Goal: Navigation & Orientation: Find specific page/section

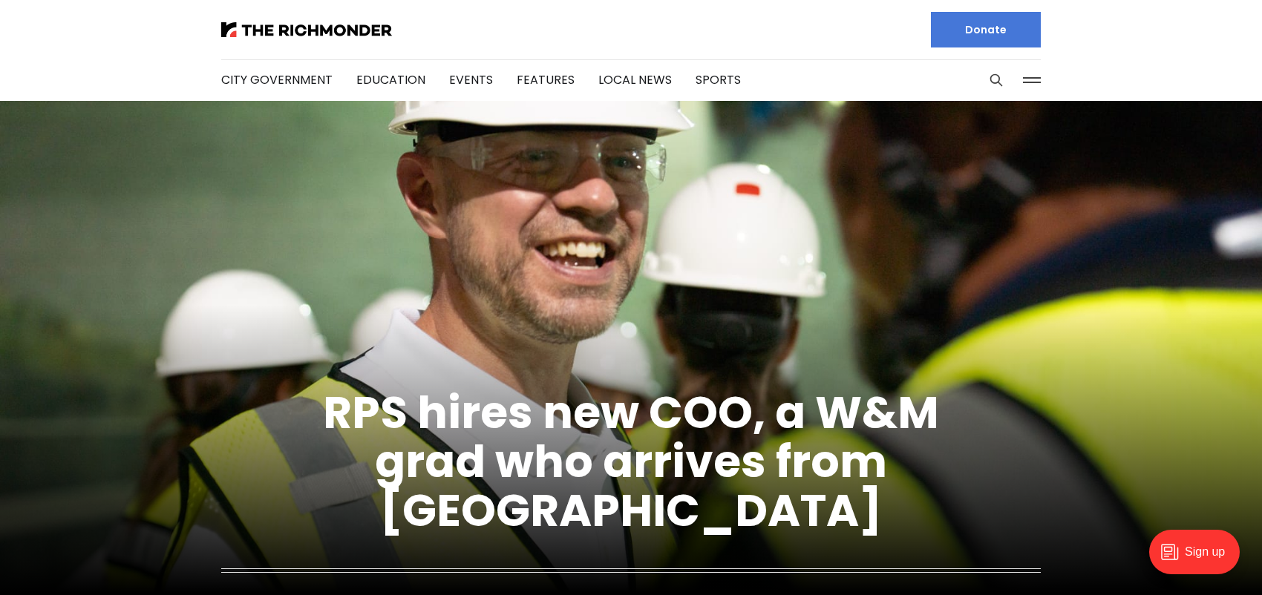
click at [1031, 82] on button at bounding box center [1032, 80] width 22 height 22
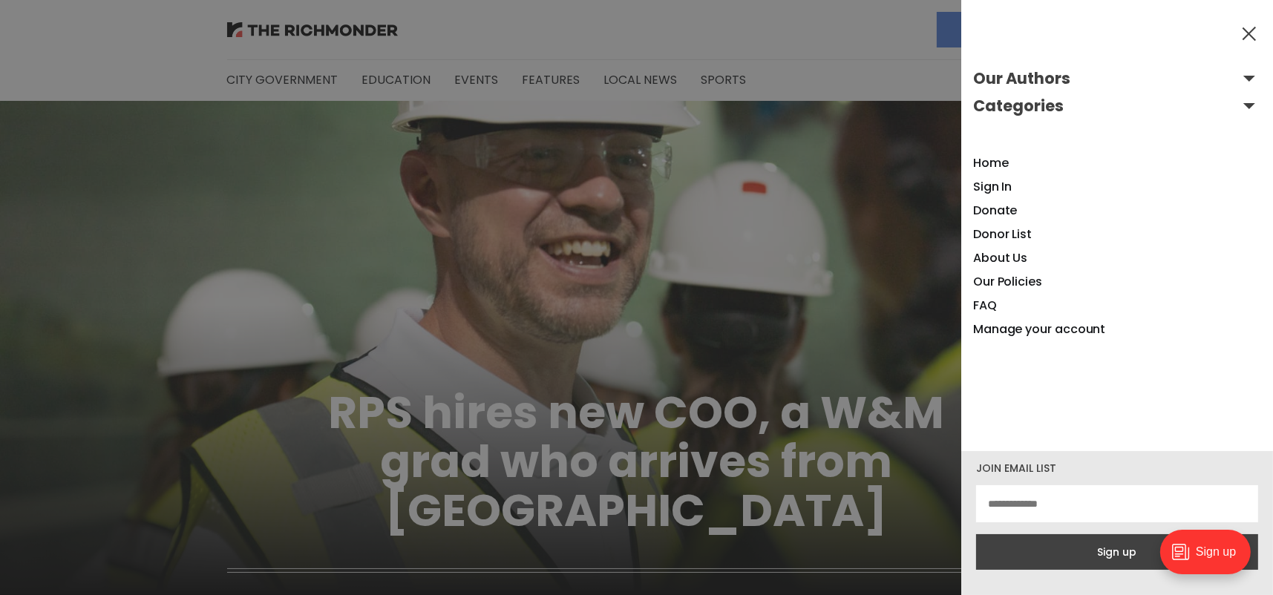
click at [885, 234] on div at bounding box center [636, 297] width 1273 height 595
click at [550, 264] on div at bounding box center [636, 297] width 1273 height 595
click at [995, 207] on link "Donate" at bounding box center [995, 210] width 45 height 17
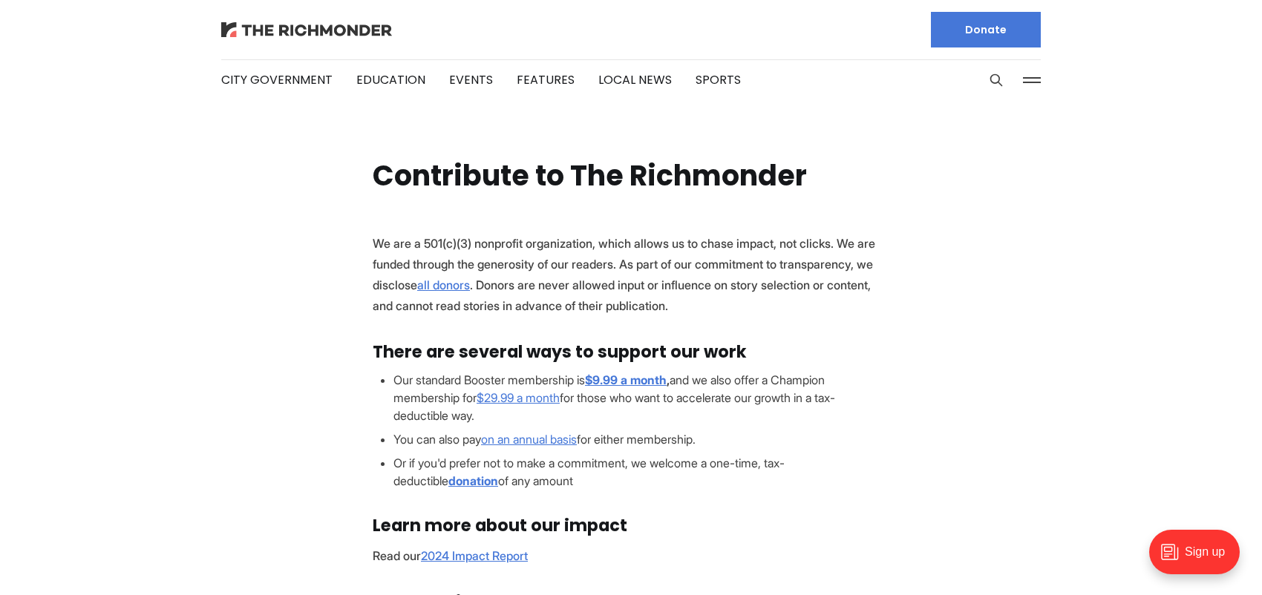
click at [265, 26] on img at bounding box center [306, 29] width 171 height 15
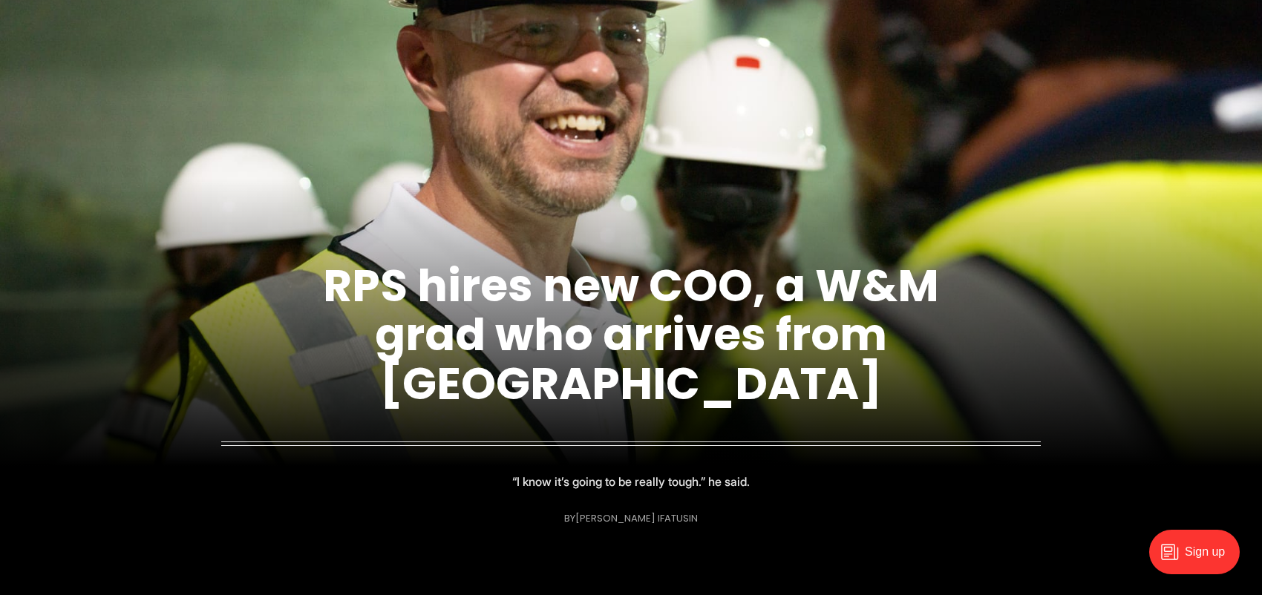
scroll to position [223, 0]
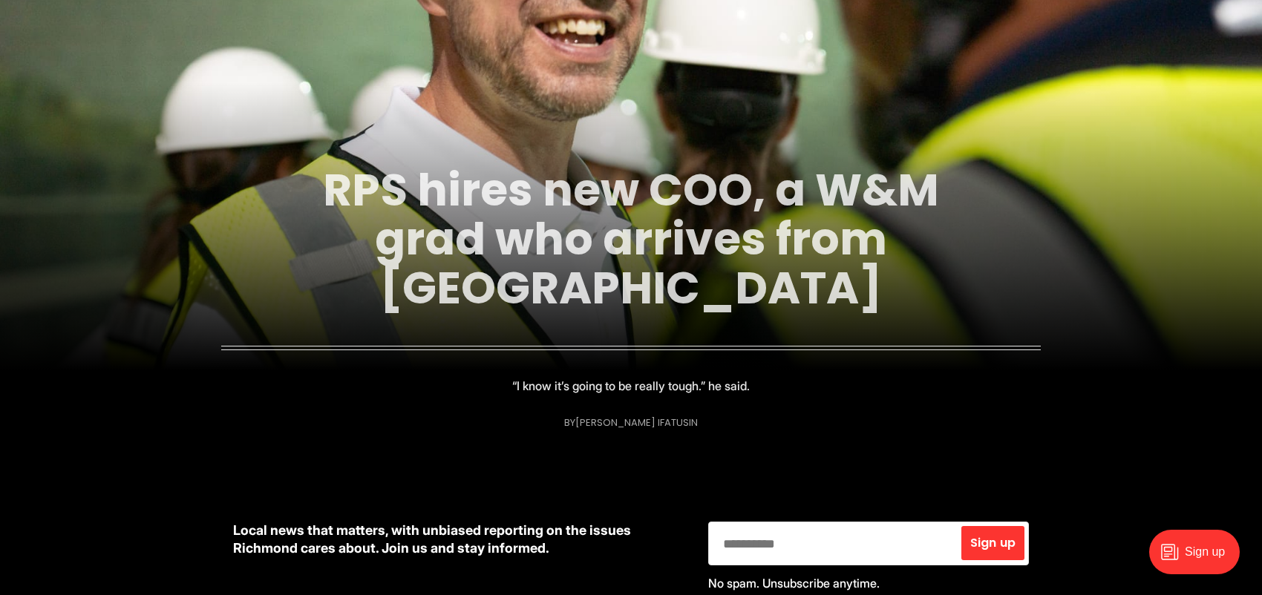
click at [512, 243] on link "RPS hires new COO, a W&M grad who arrives from [GEOGRAPHIC_DATA]" at bounding box center [631, 239] width 616 height 160
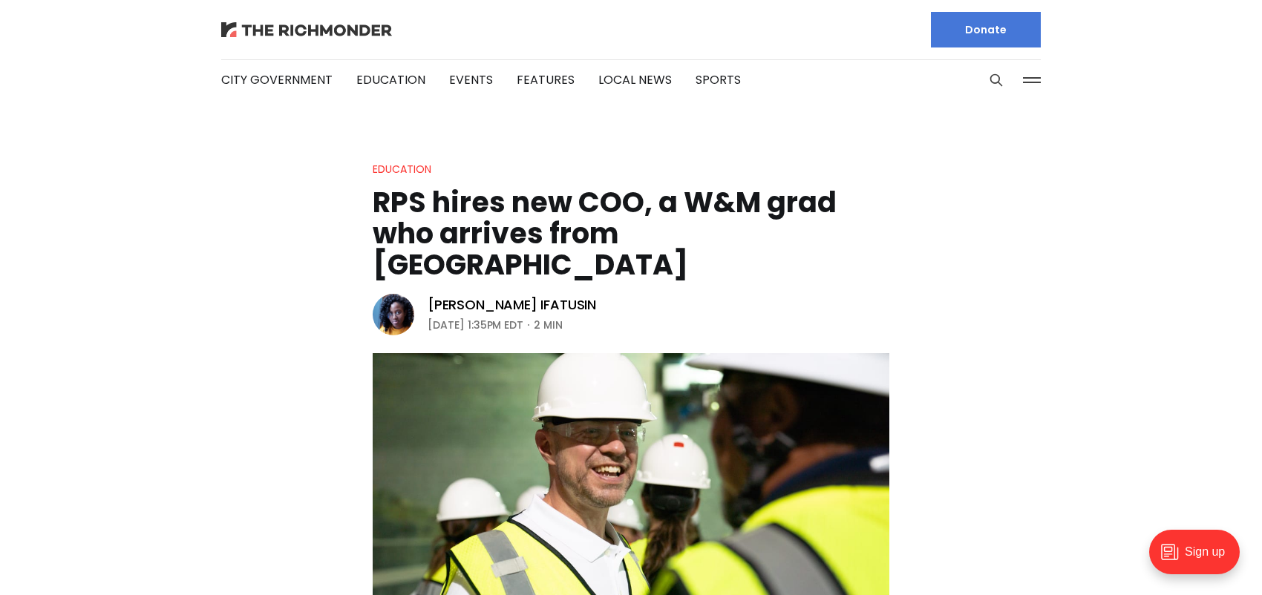
click at [254, 30] on img at bounding box center [306, 29] width 171 height 15
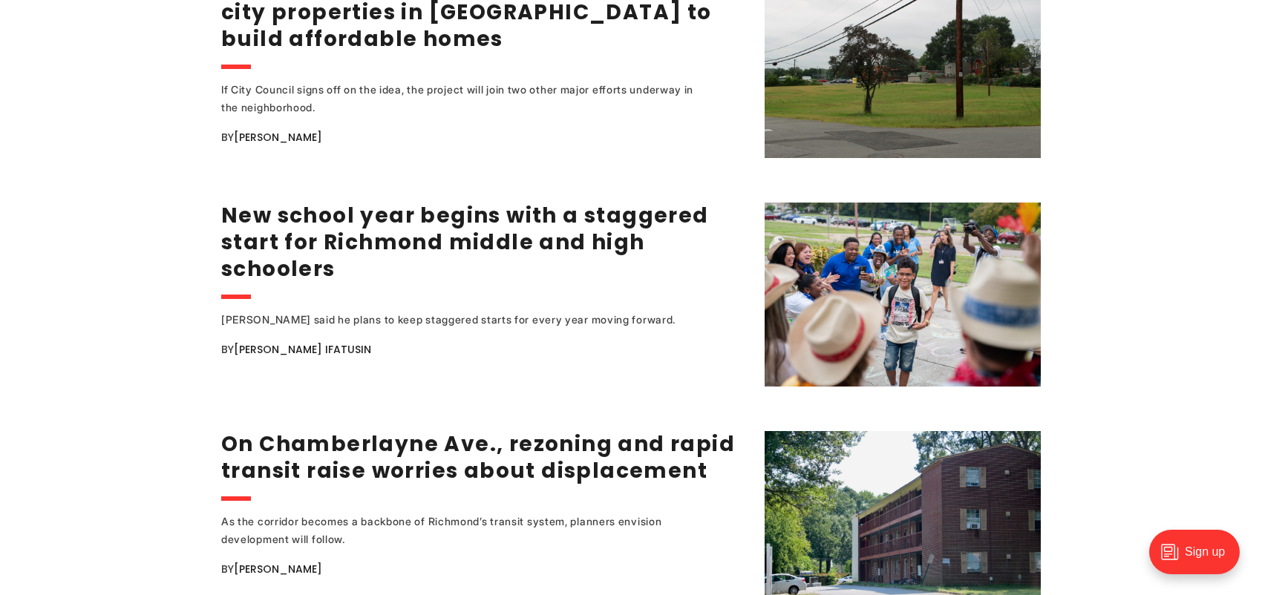
scroll to position [2746, 0]
